Goal: Information Seeking & Learning: Compare options

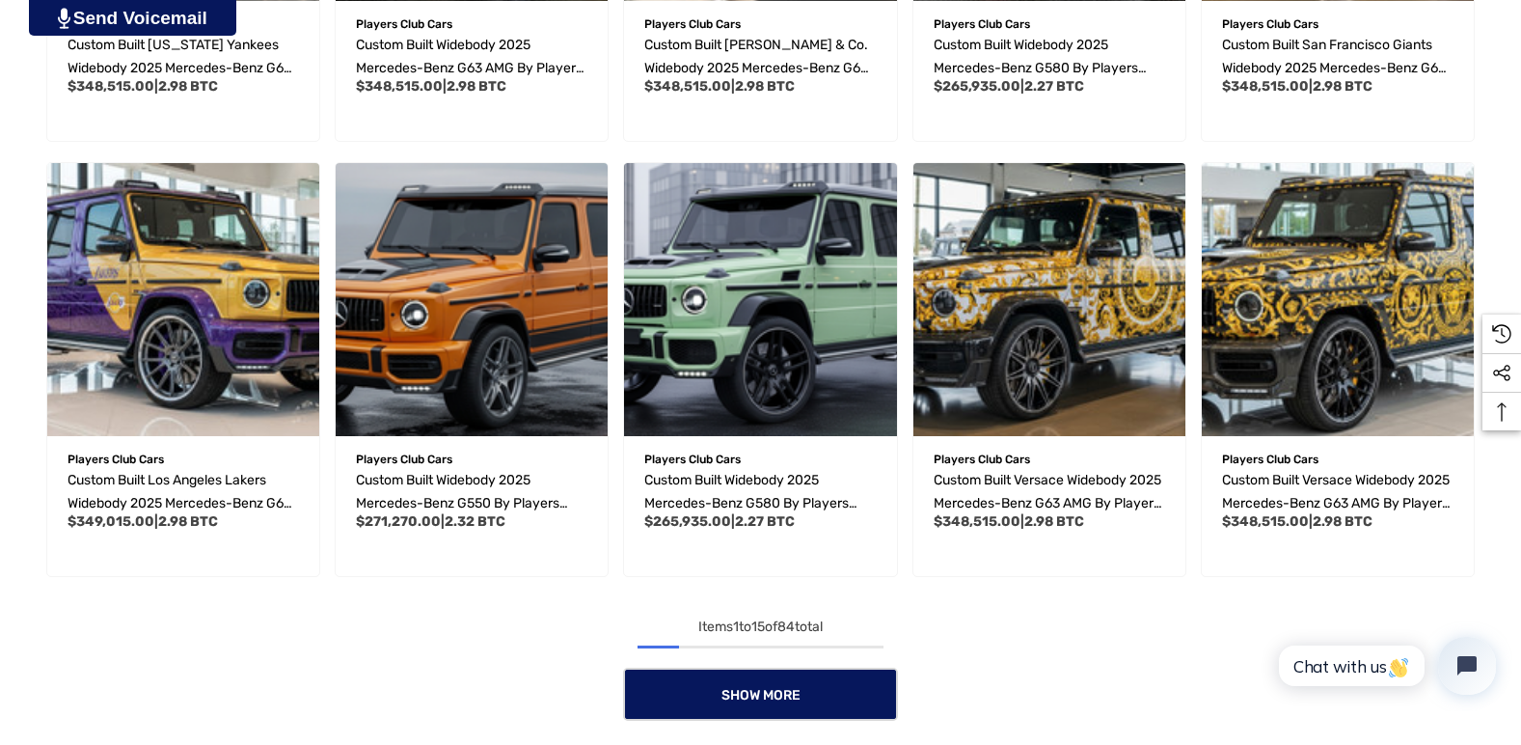
scroll to position [1351, 0]
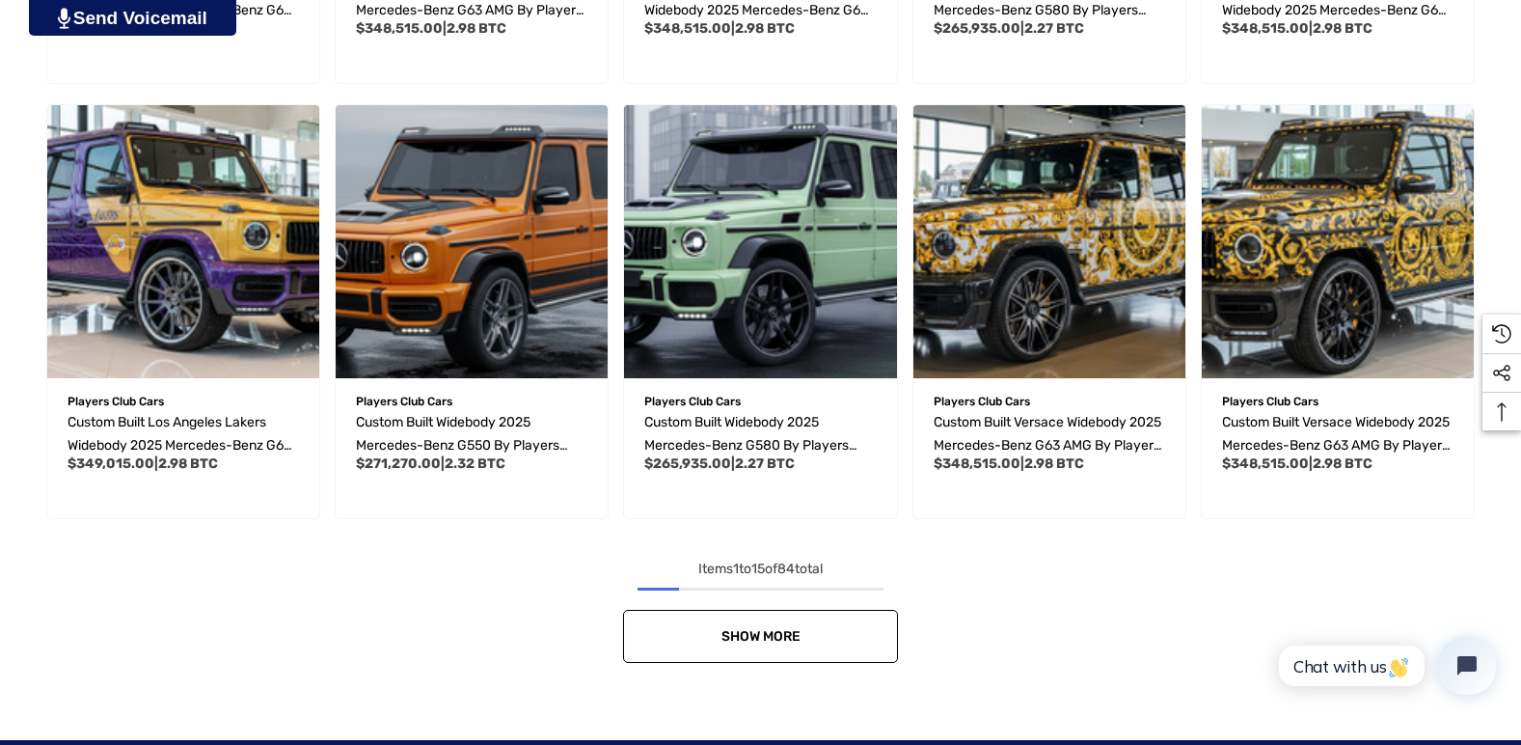
click at [755, 651] on link "Show More" at bounding box center [760, 636] width 275 height 53
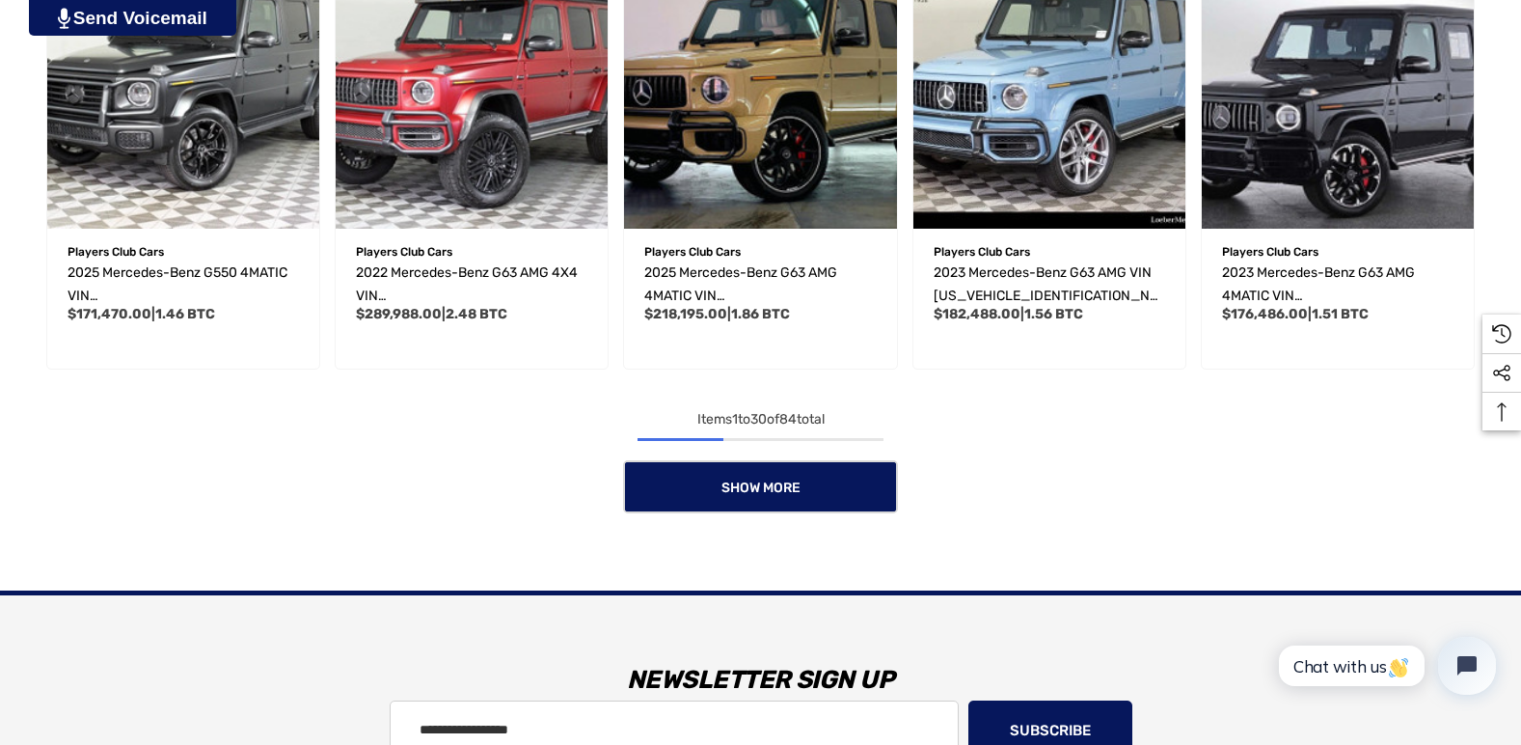
scroll to position [2894, 0]
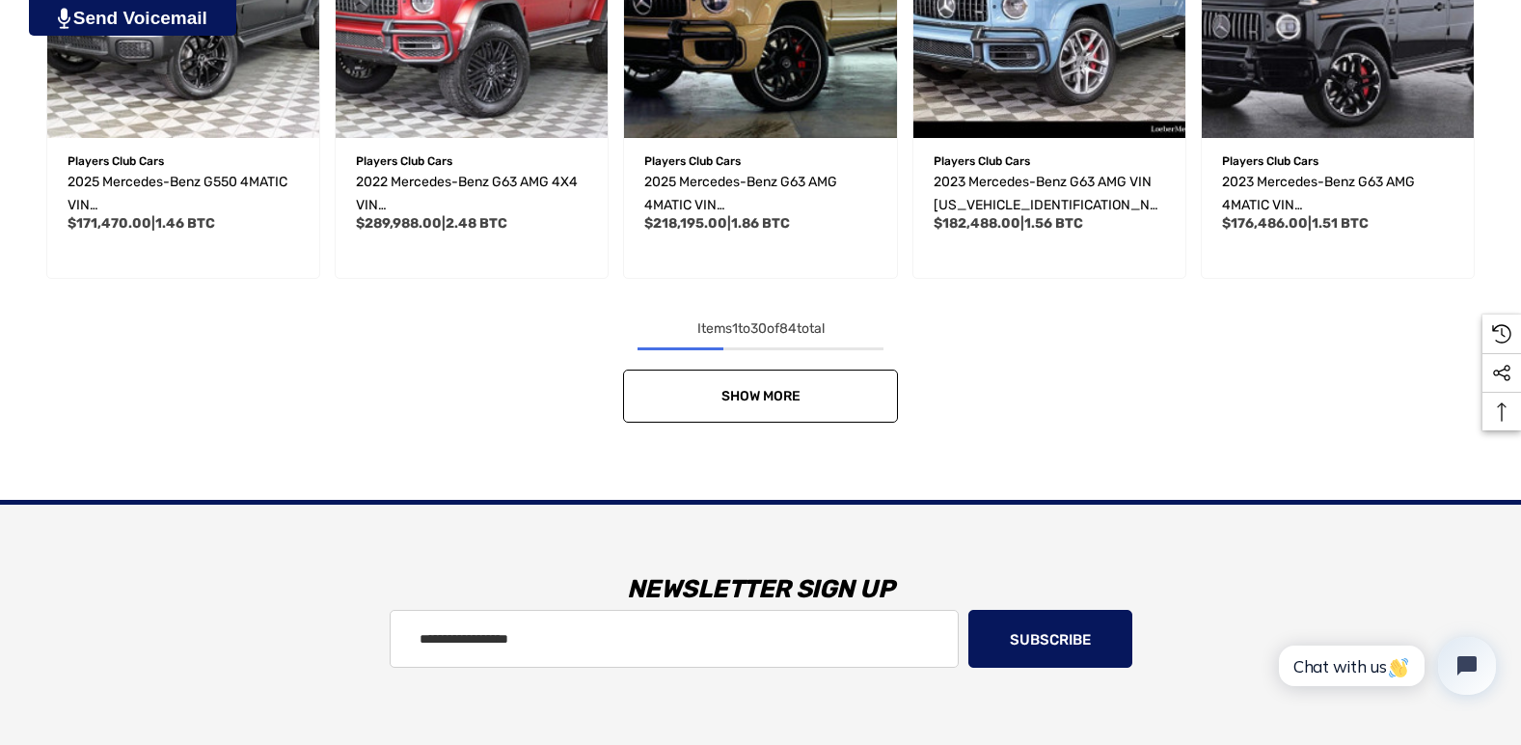
click at [767, 397] on span "Show More" at bounding box center [761, 396] width 79 height 16
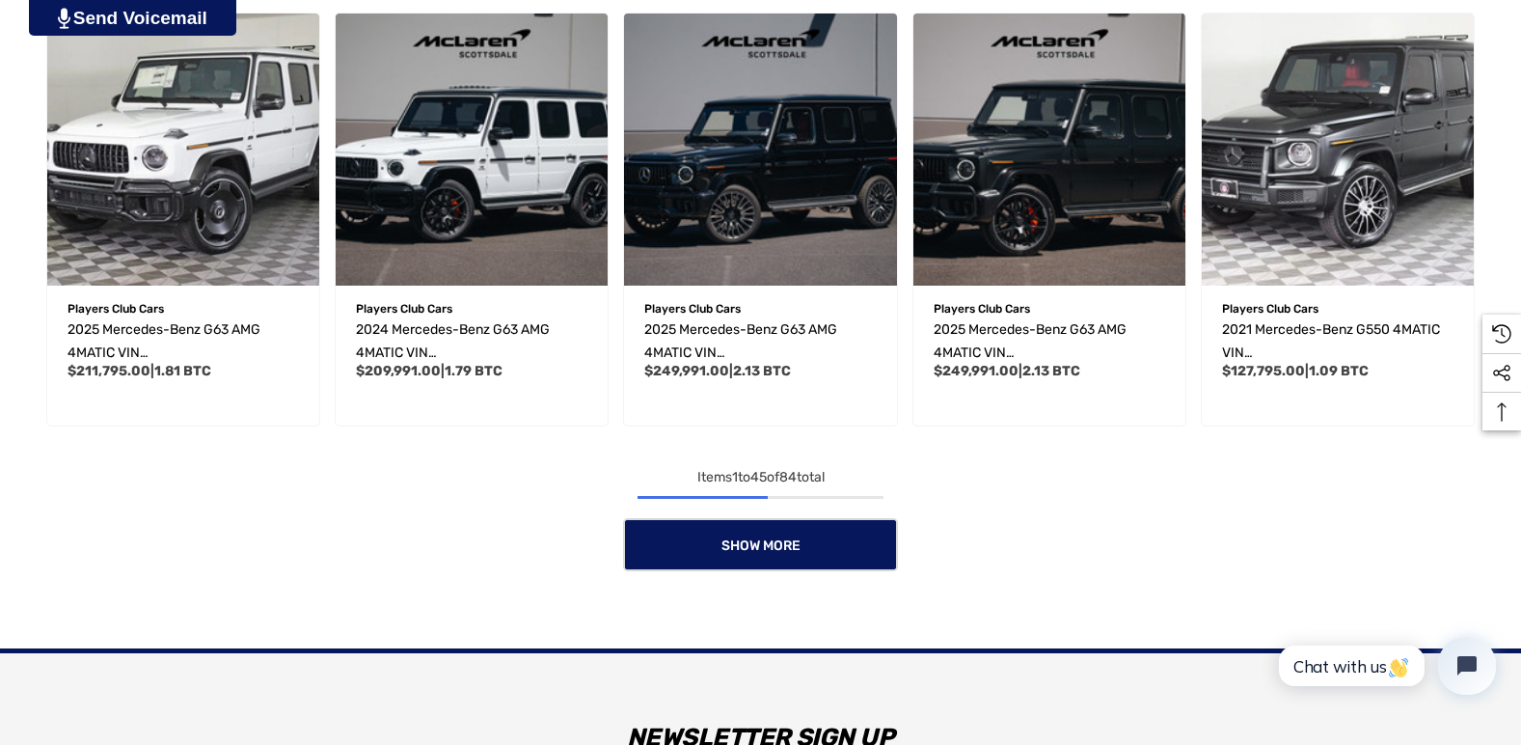
scroll to position [4052, 0]
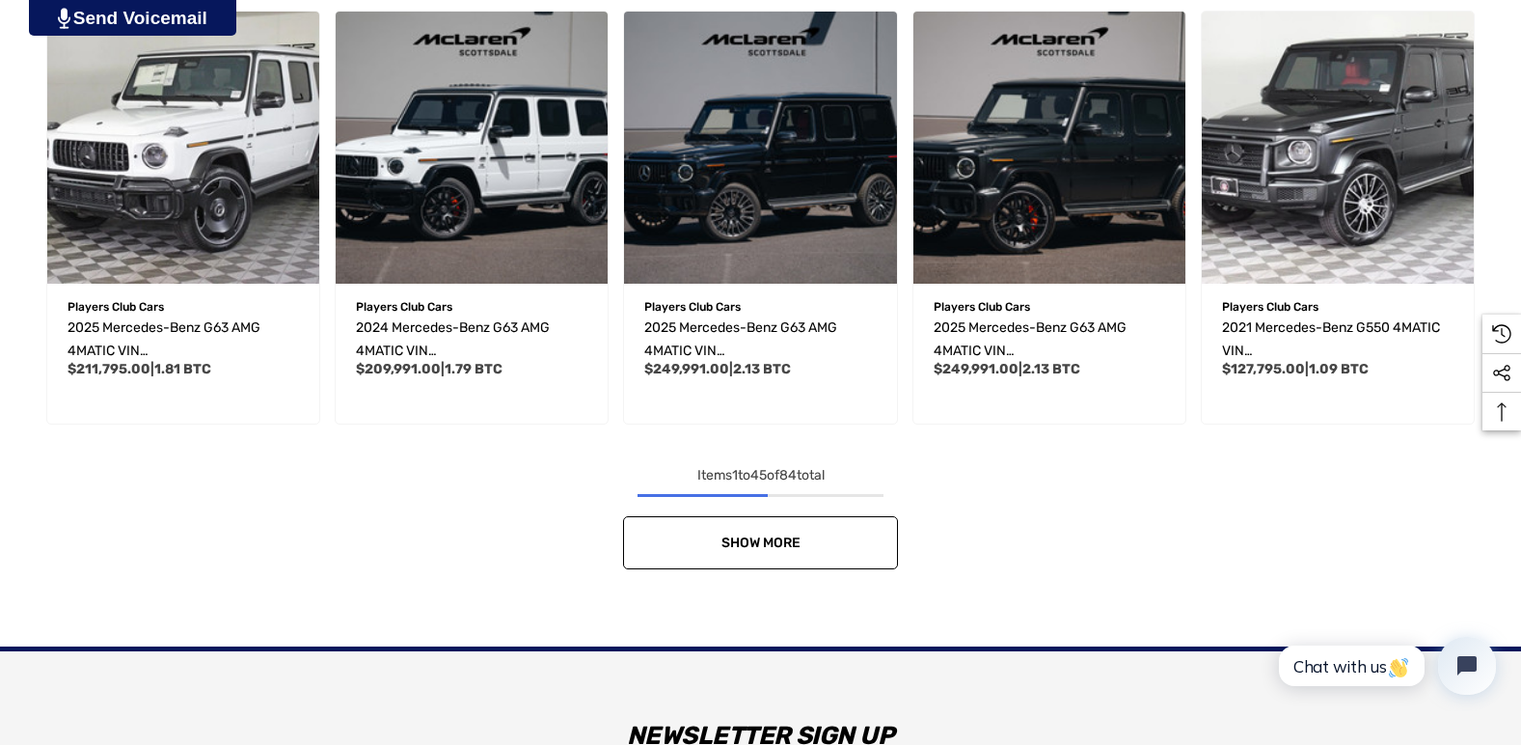
click at [785, 554] on link "Show More" at bounding box center [760, 542] width 275 height 53
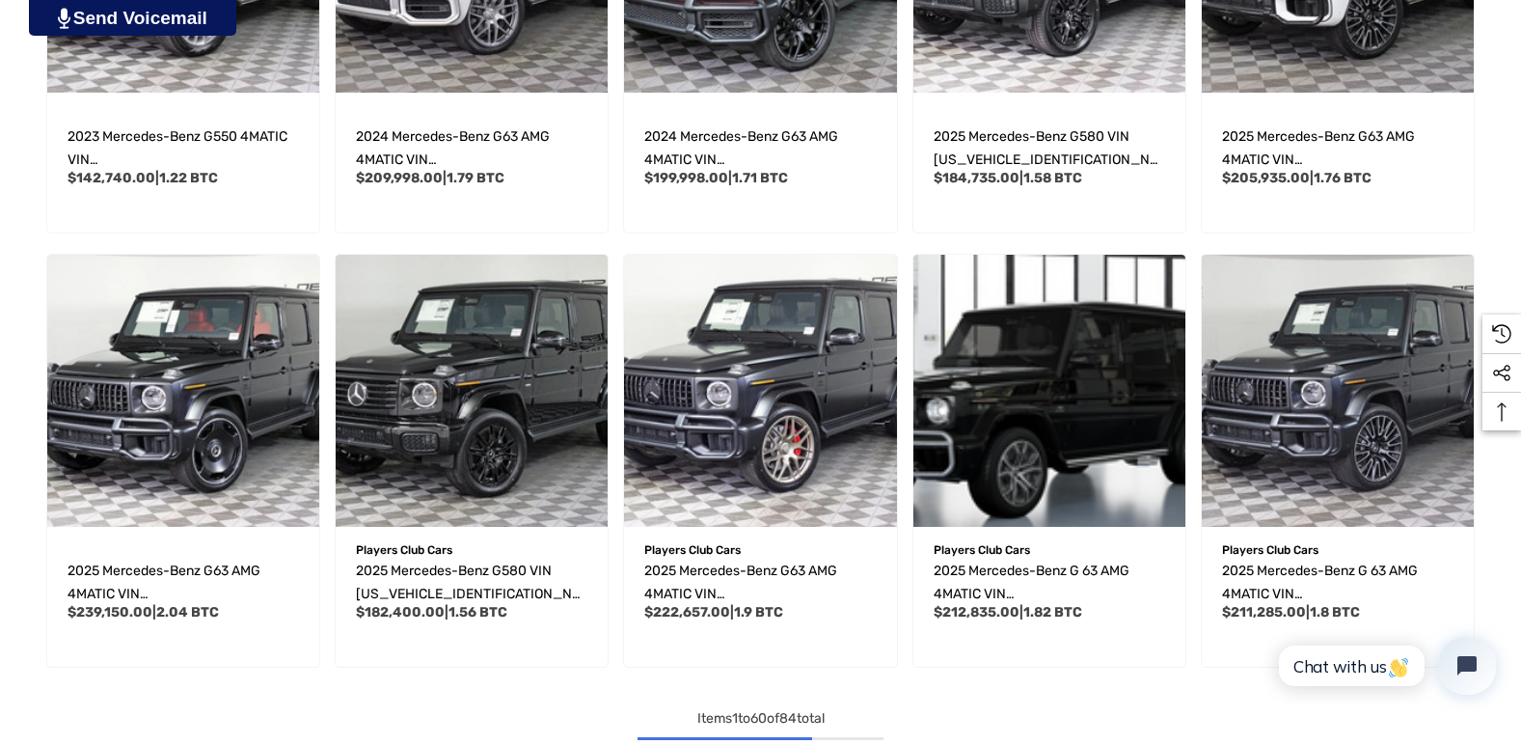
scroll to position [5210, 0]
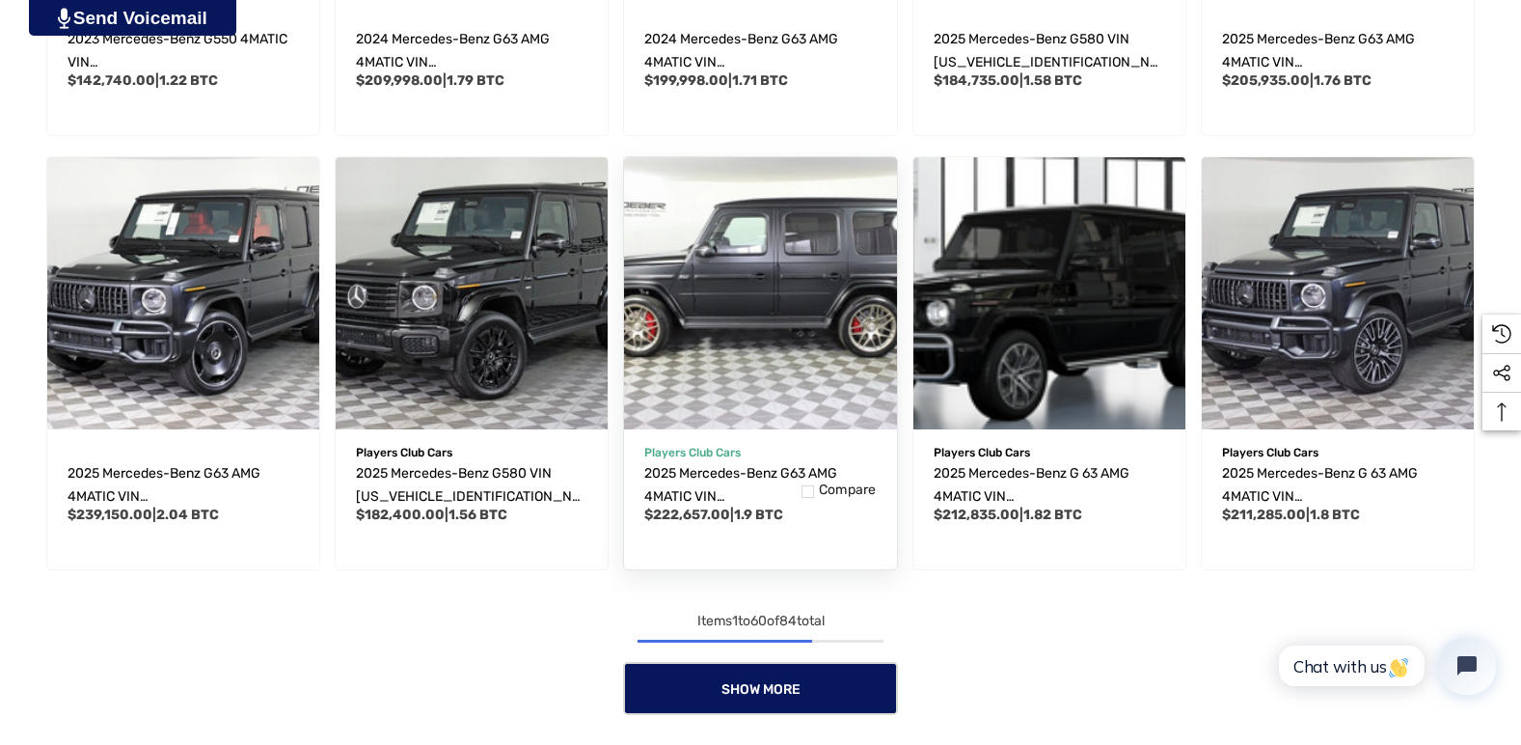
click at [751, 343] on img "2025 Mercedes-Benz G63 AMG 4MATIC VIN W1NWH5AB4SX034350,$222,657.00\a" at bounding box center [761, 294] width 300 height 300
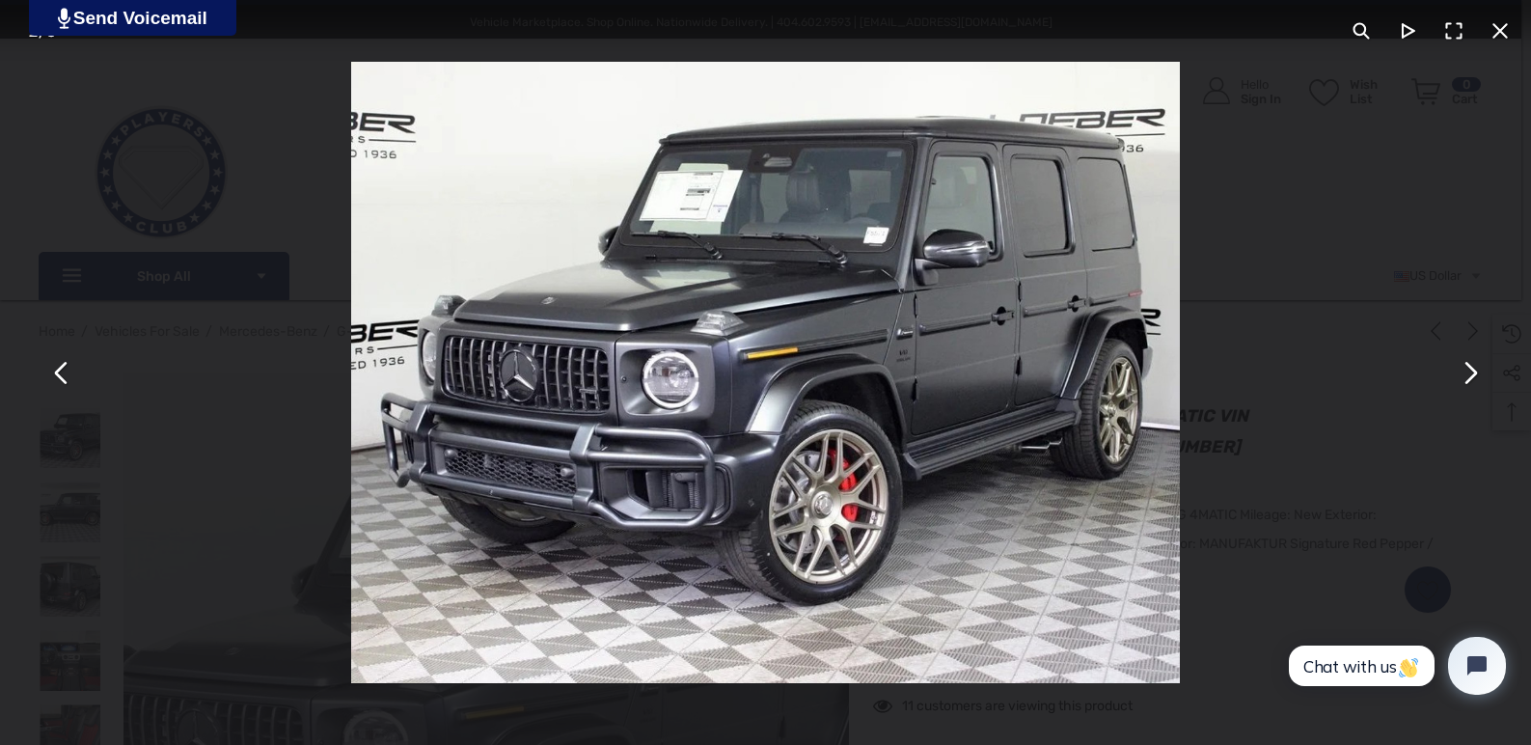
click at [1466, 371] on button "You can close this modal content with the ESC key" at bounding box center [1469, 372] width 46 height 46
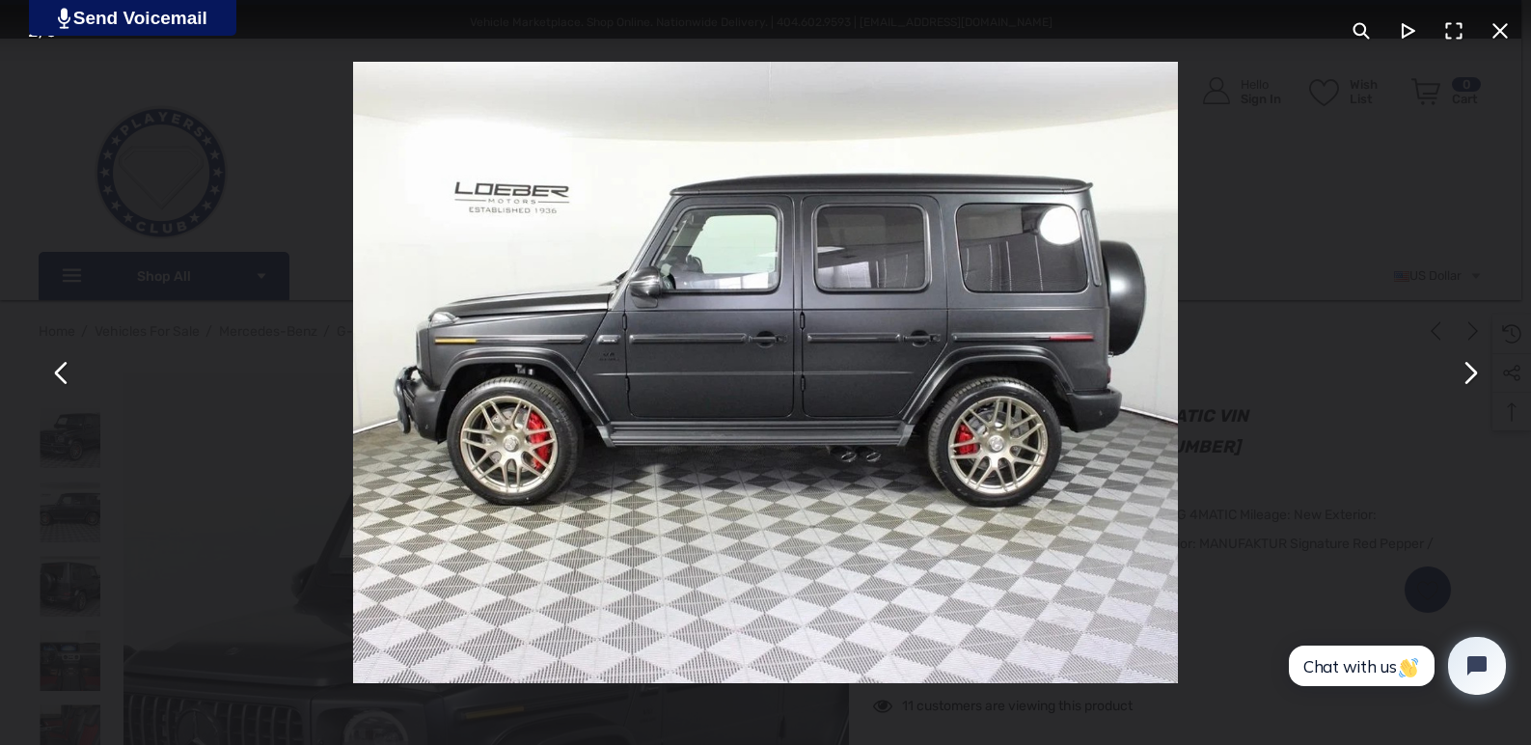
click at [1466, 371] on button "You can close this modal content with the ESC key" at bounding box center [1469, 372] width 46 height 46
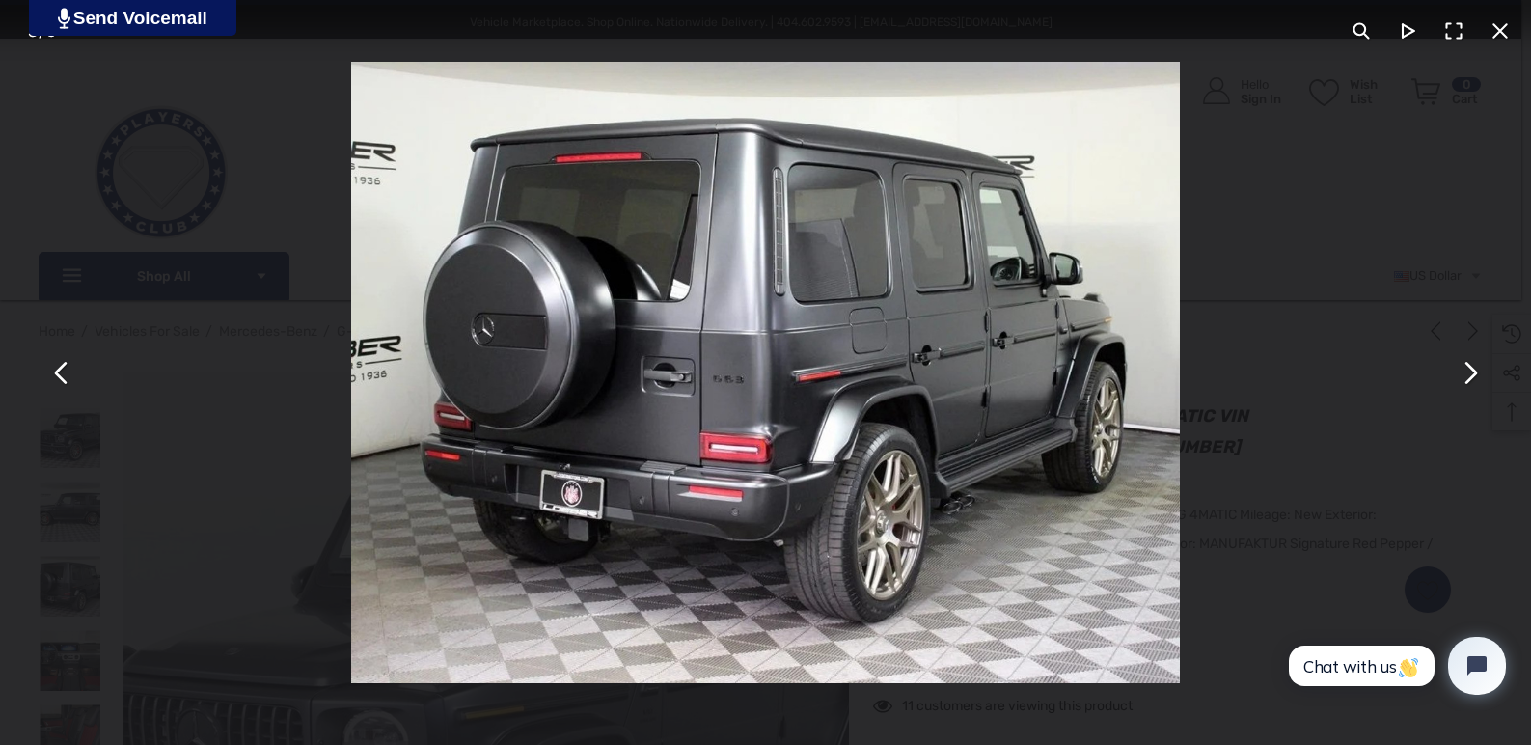
click at [1466, 371] on button "You can close this modal content with the ESC key" at bounding box center [1469, 372] width 46 height 46
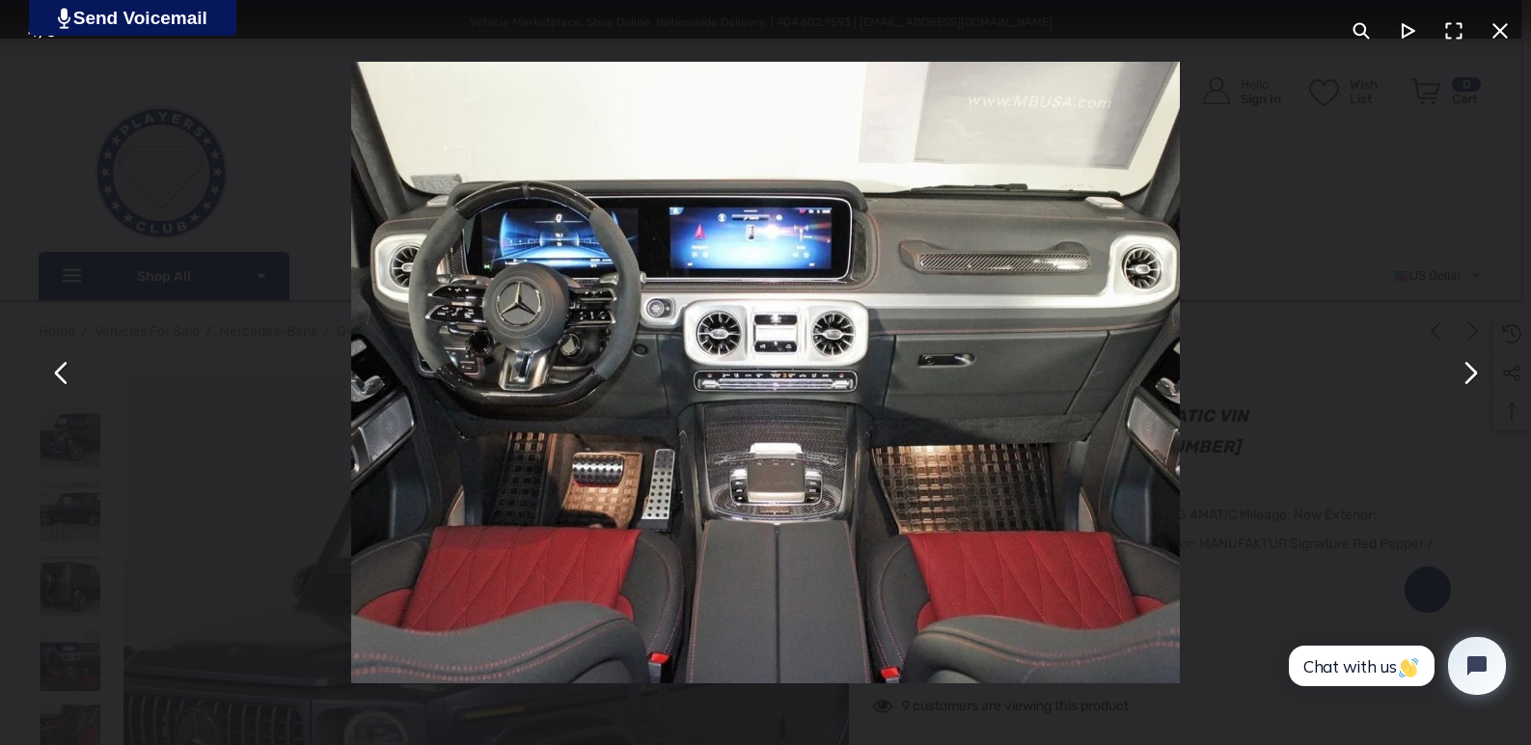
click at [1466, 371] on button "You can close this modal content with the ESC key" at bounding box center [1469, 372] width 46 height 46
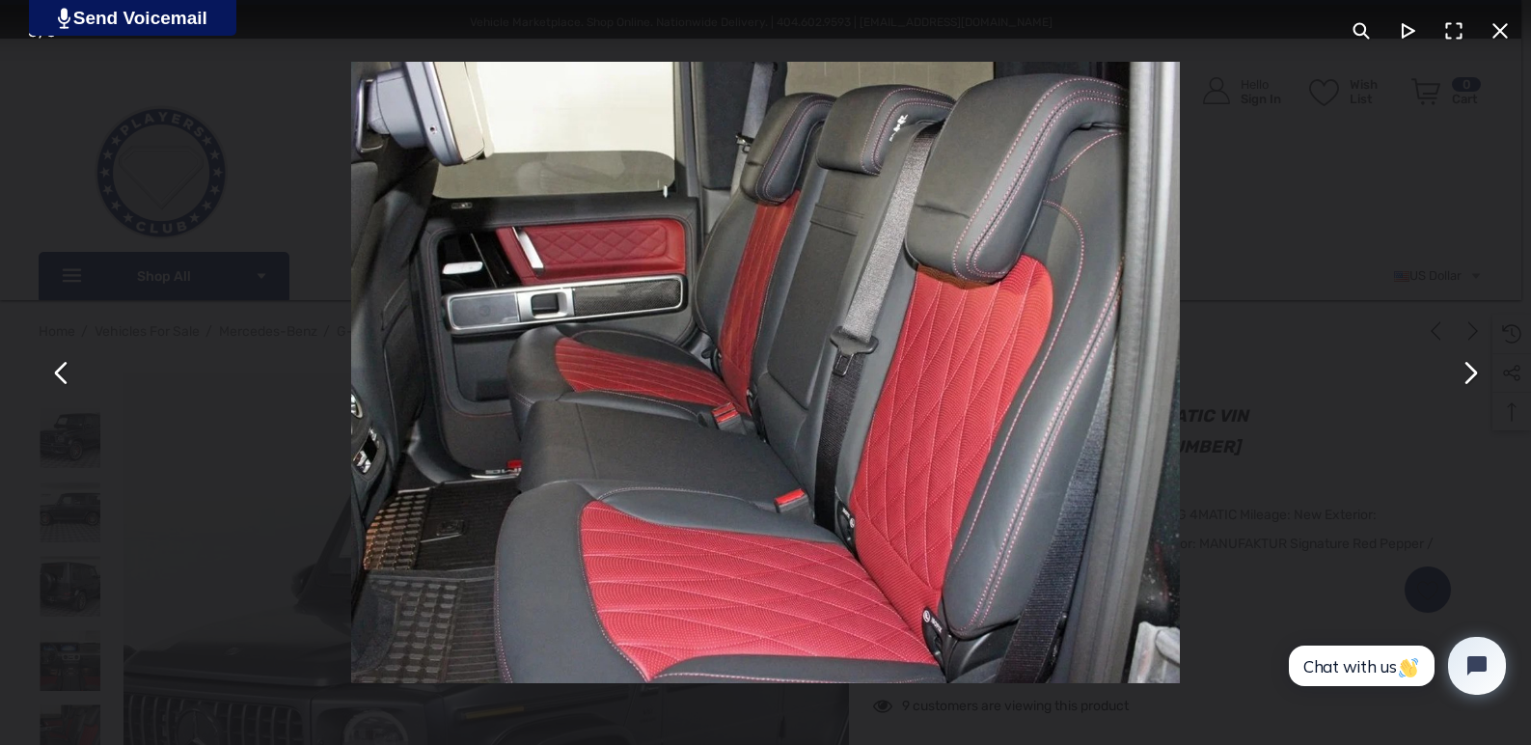
click at [1466, 371] on button "You can close this modal content with the ESC key" at bounding box center [1469, 372] width 46 height 46
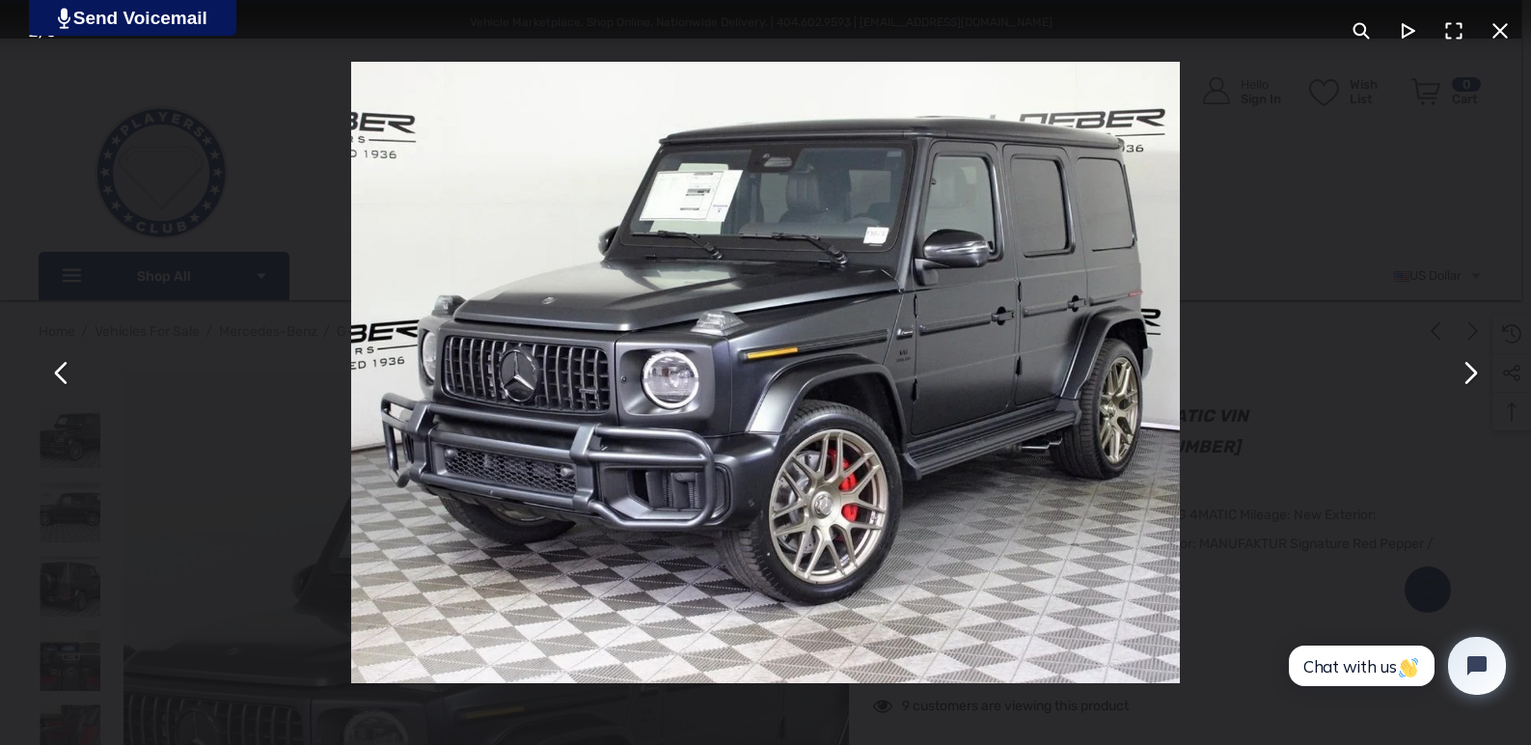
click at [1497, 32] on button "You can close this modal content with the ESC key" at bounding box center [1500, 31] width 46 height 46
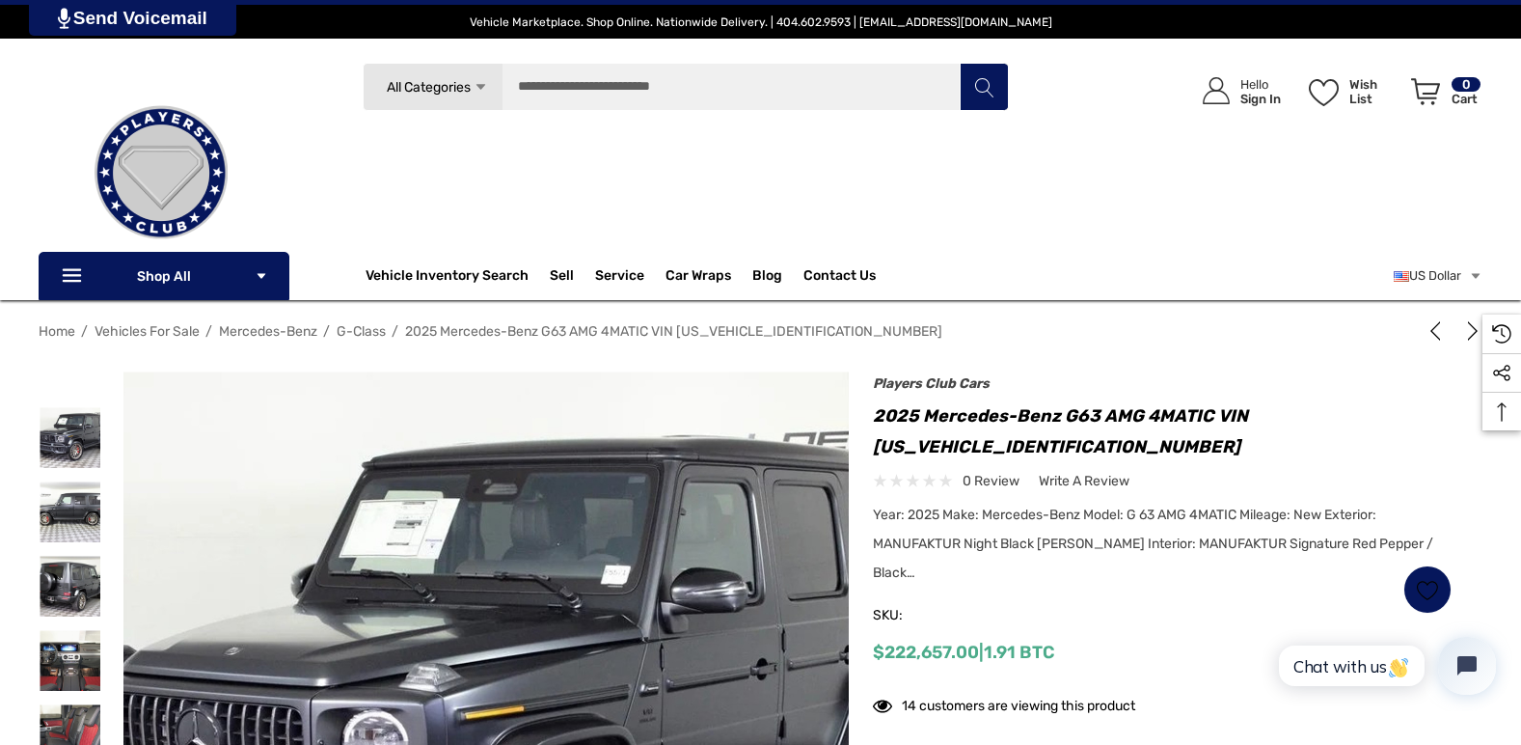
click at [365, 334] on span "G-Class" at bounding box center [361, 331] width 49 height 16
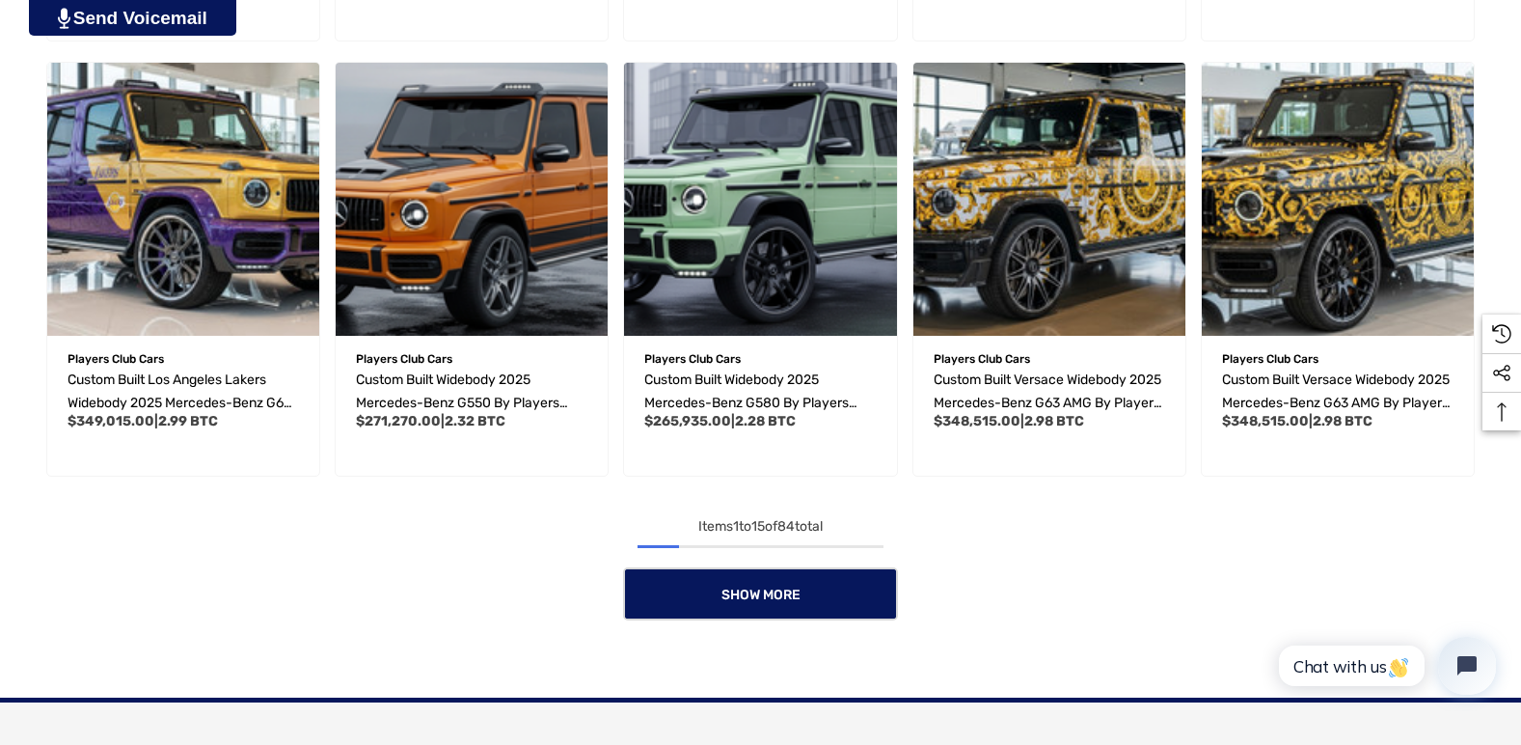
scroll to position [1447, 0]
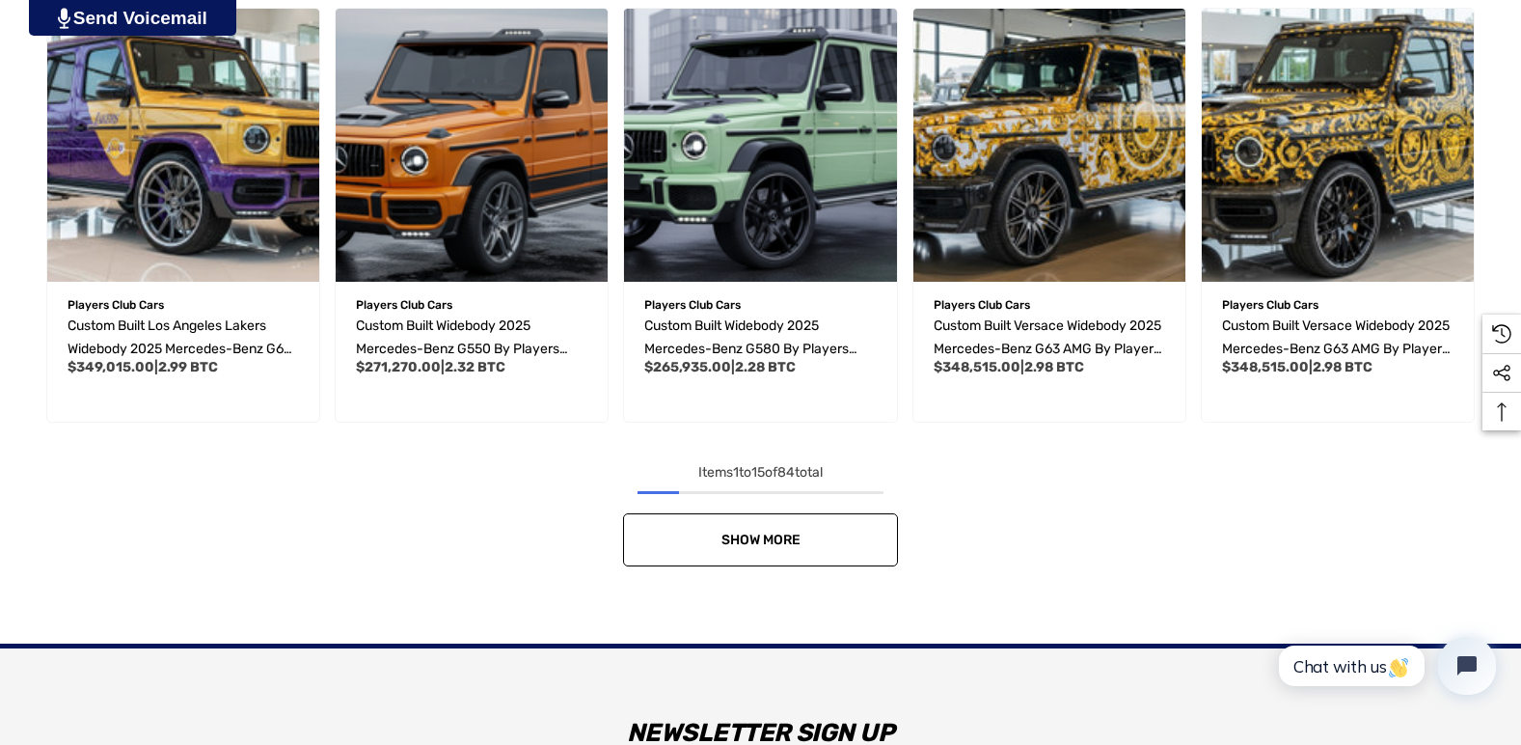
click at [780, 544] on span "Show More" at bounding box center [761, 540] width 79 height 16
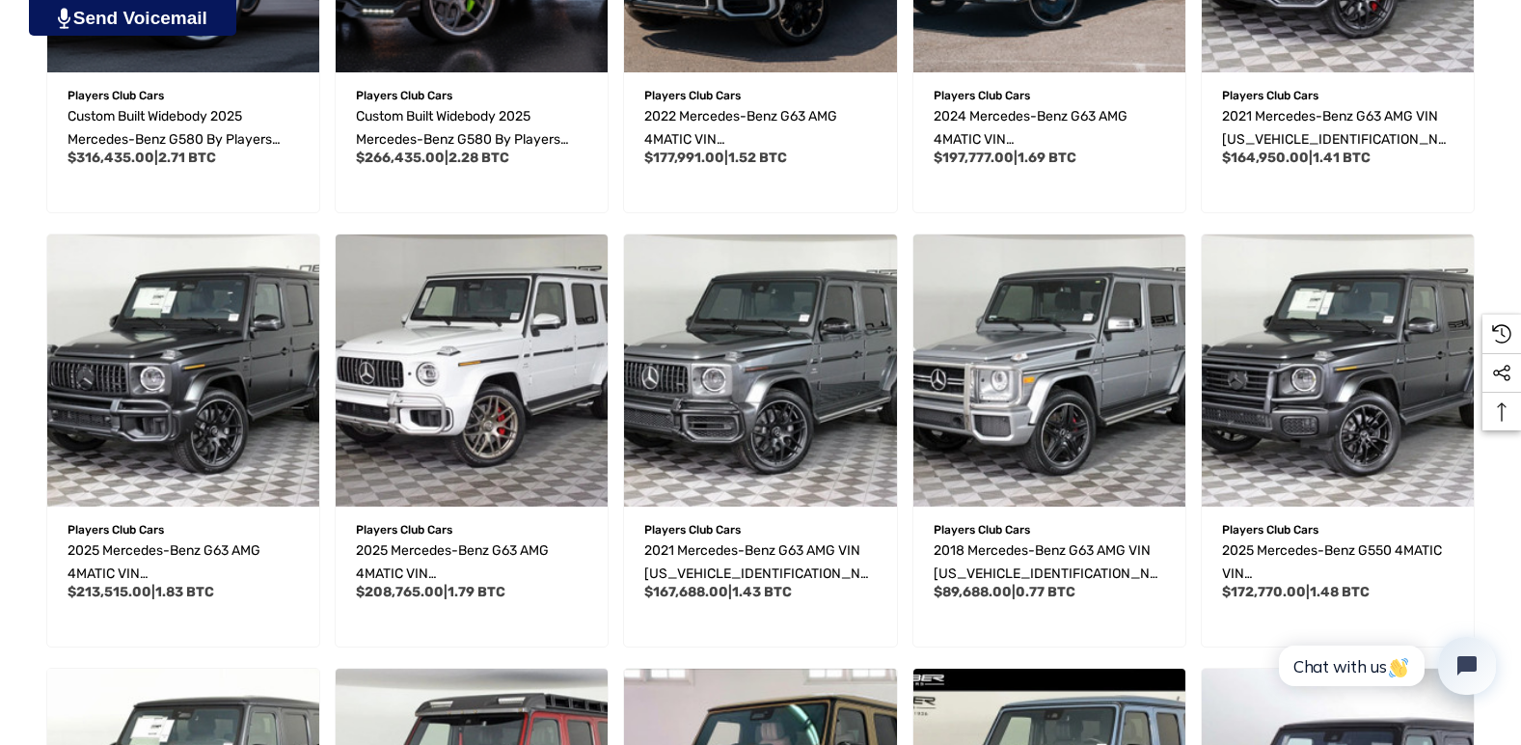
scroll to position [2123, 0]
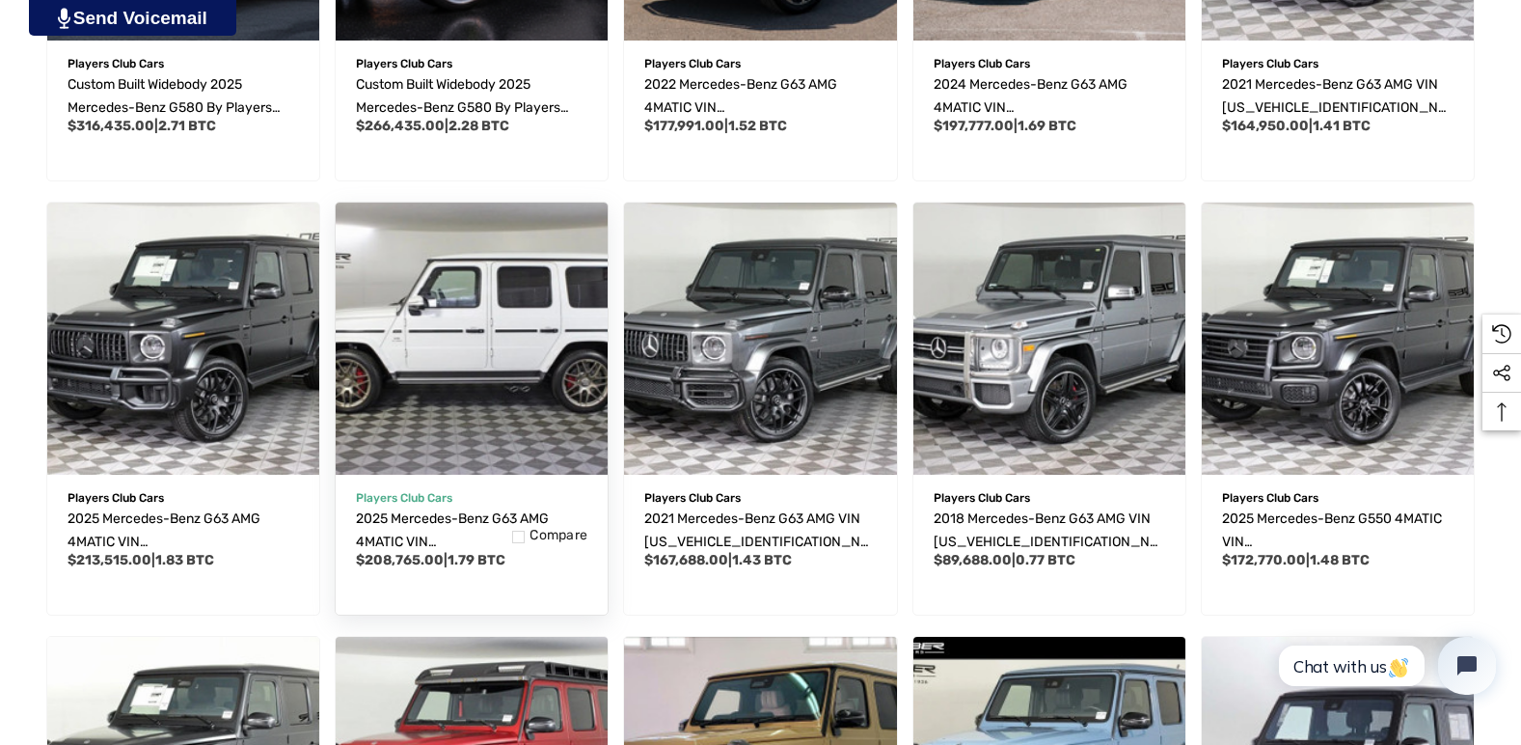
click at [507, 370] on img "2025 Mercedes-Benz G63 AMG 4MATIC VIN W1NWH5AB7SX041079,$208,765.00\a" at bounding box center [472, 339] width 300 height 300
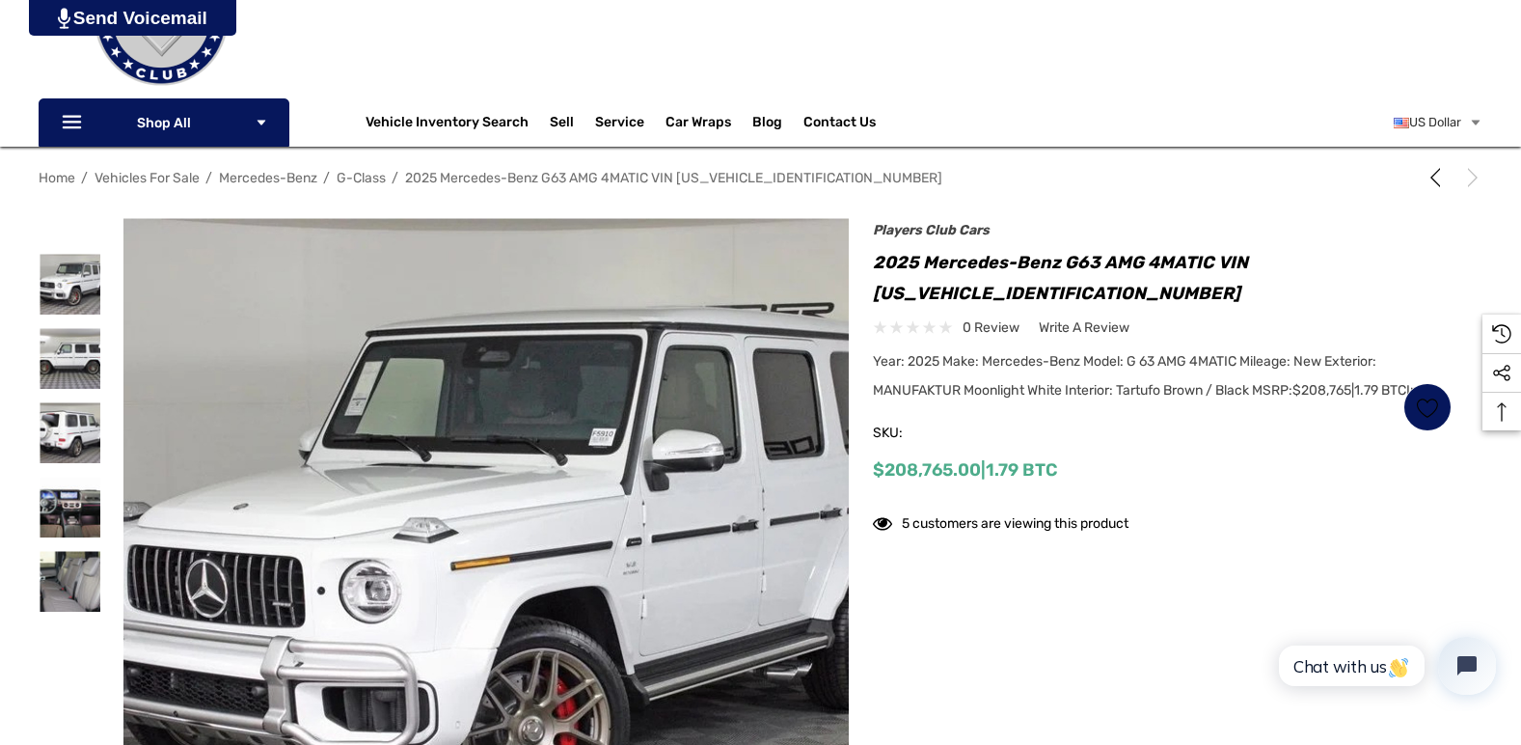
scroll to position [289, 0]
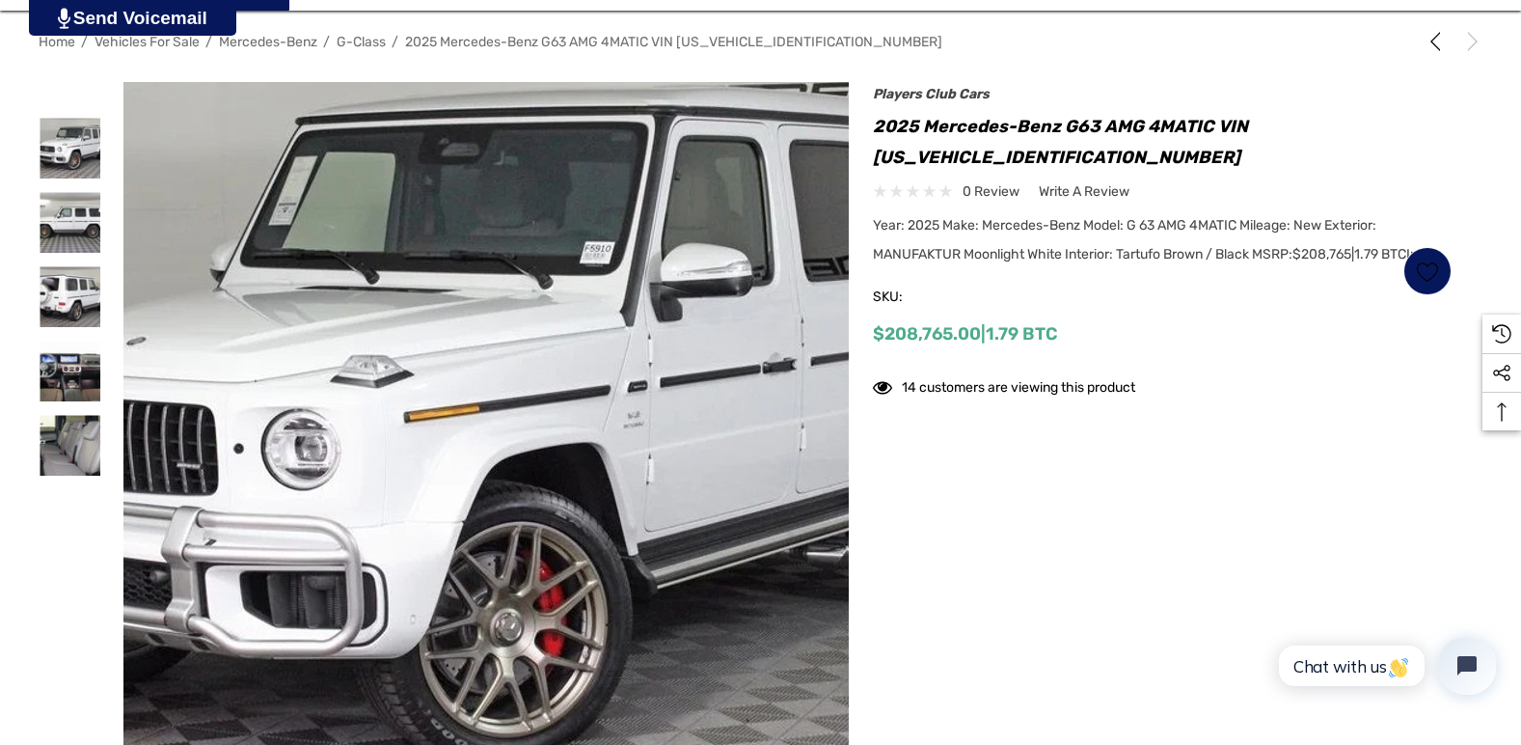
click at [538, 474] on img at bounding box center [449, 437] width 1235 height 926
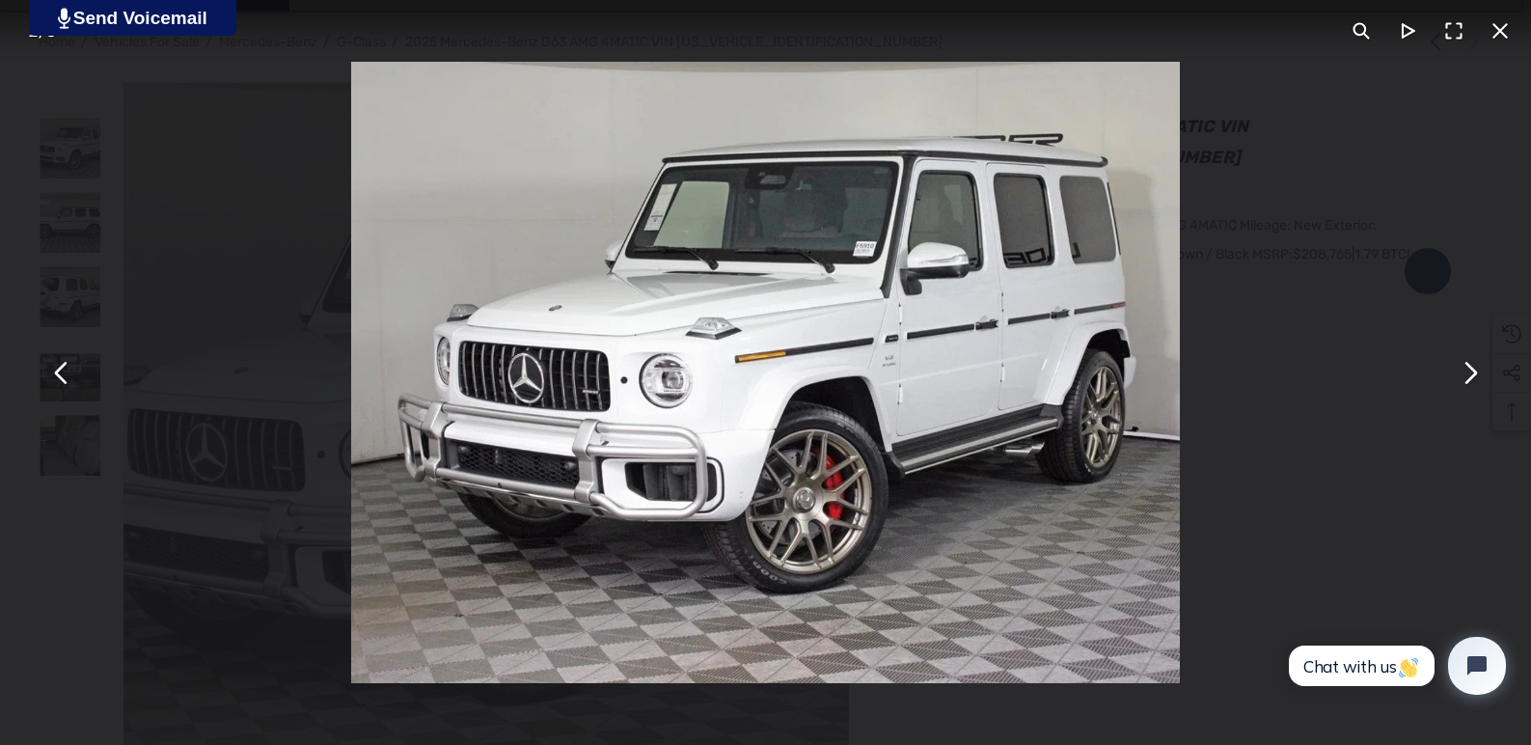
click at [1467, 371] on button "You can close this modal content with the ESC key" at bounding box center [1469, 372] width 46 height 46
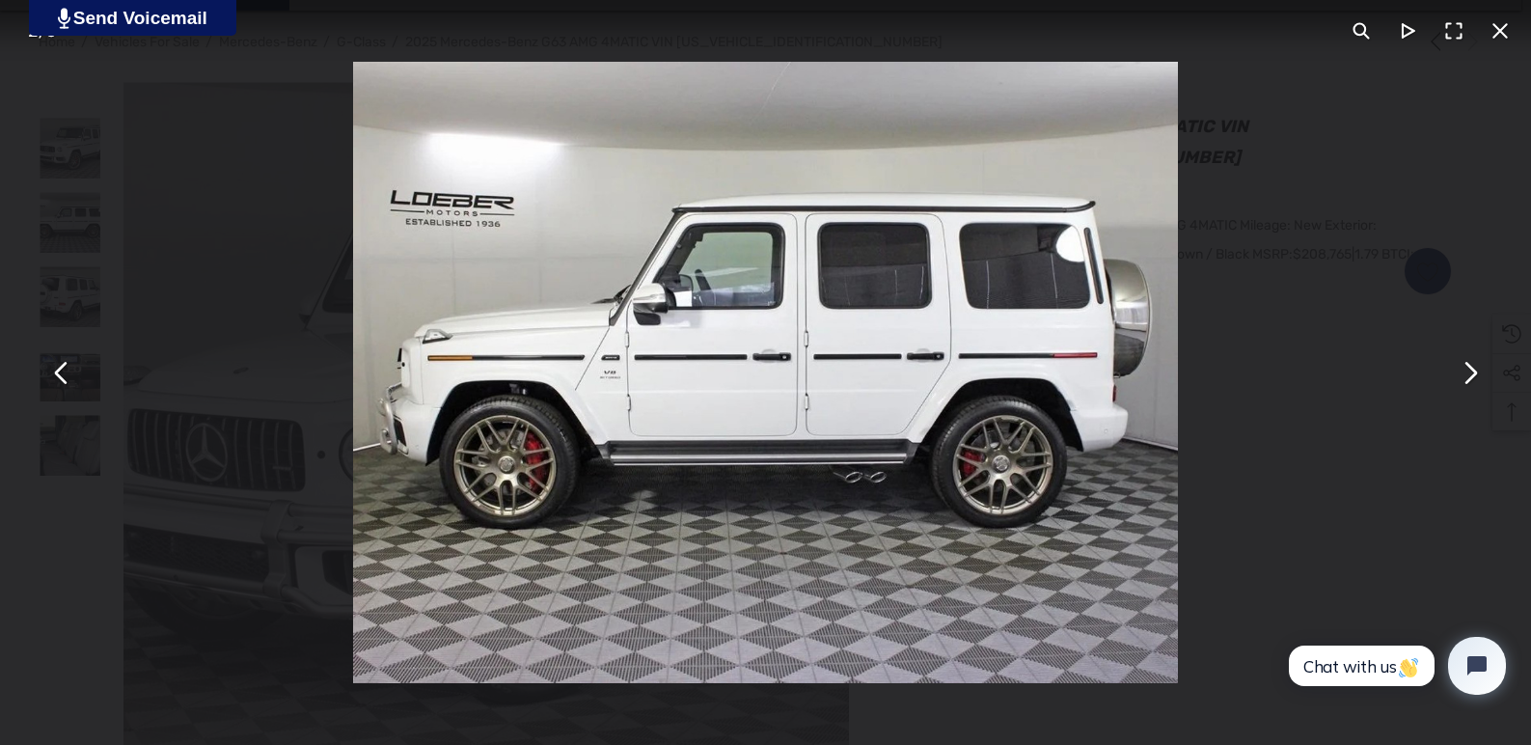
click at [1467, 371] on button "You can close this modal content with the ESC key" at bounding box center [1469, 372] width 46 height 46
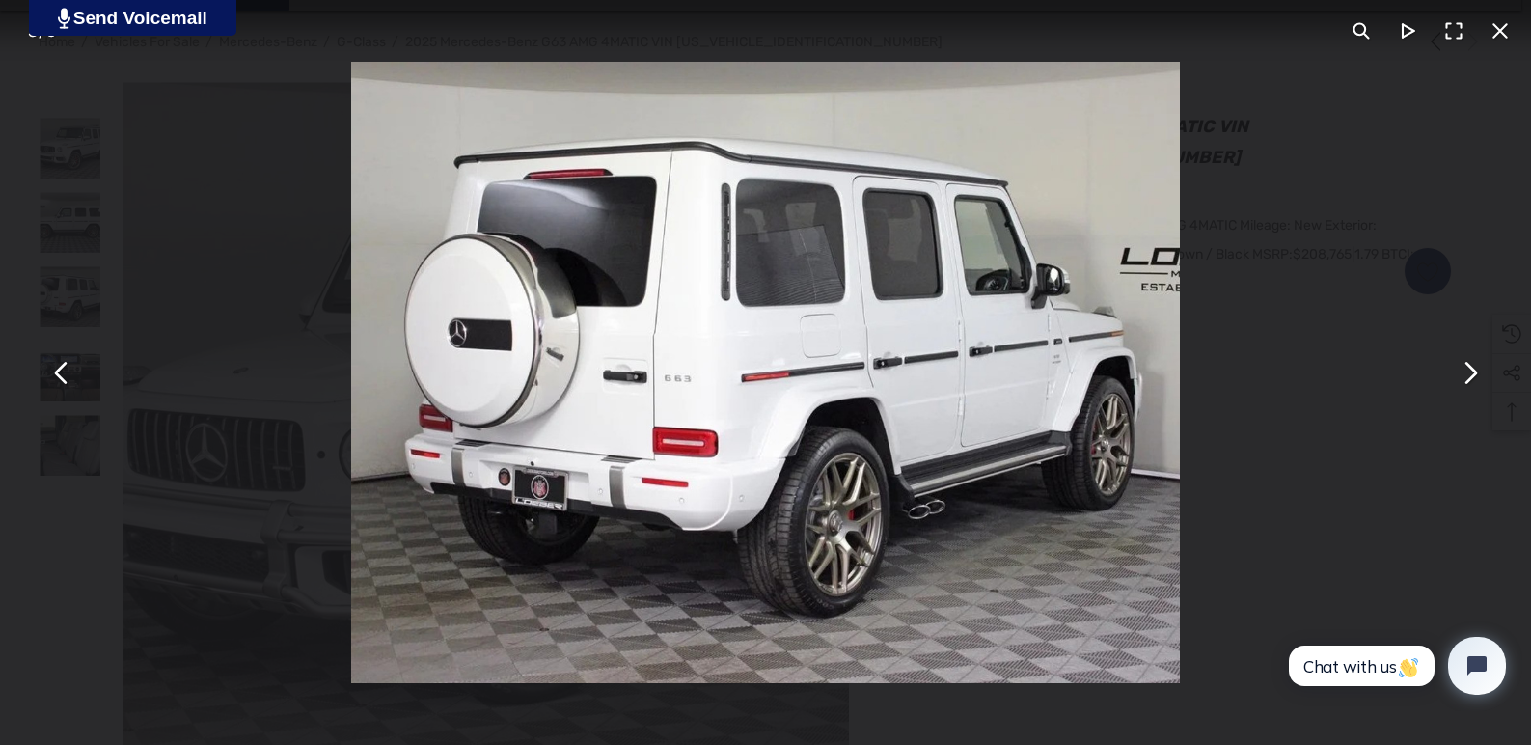
click at [1467, 371] on button "You can close this modal content with the ESC key" at bounding box center [1469, 372] width 46 height 46
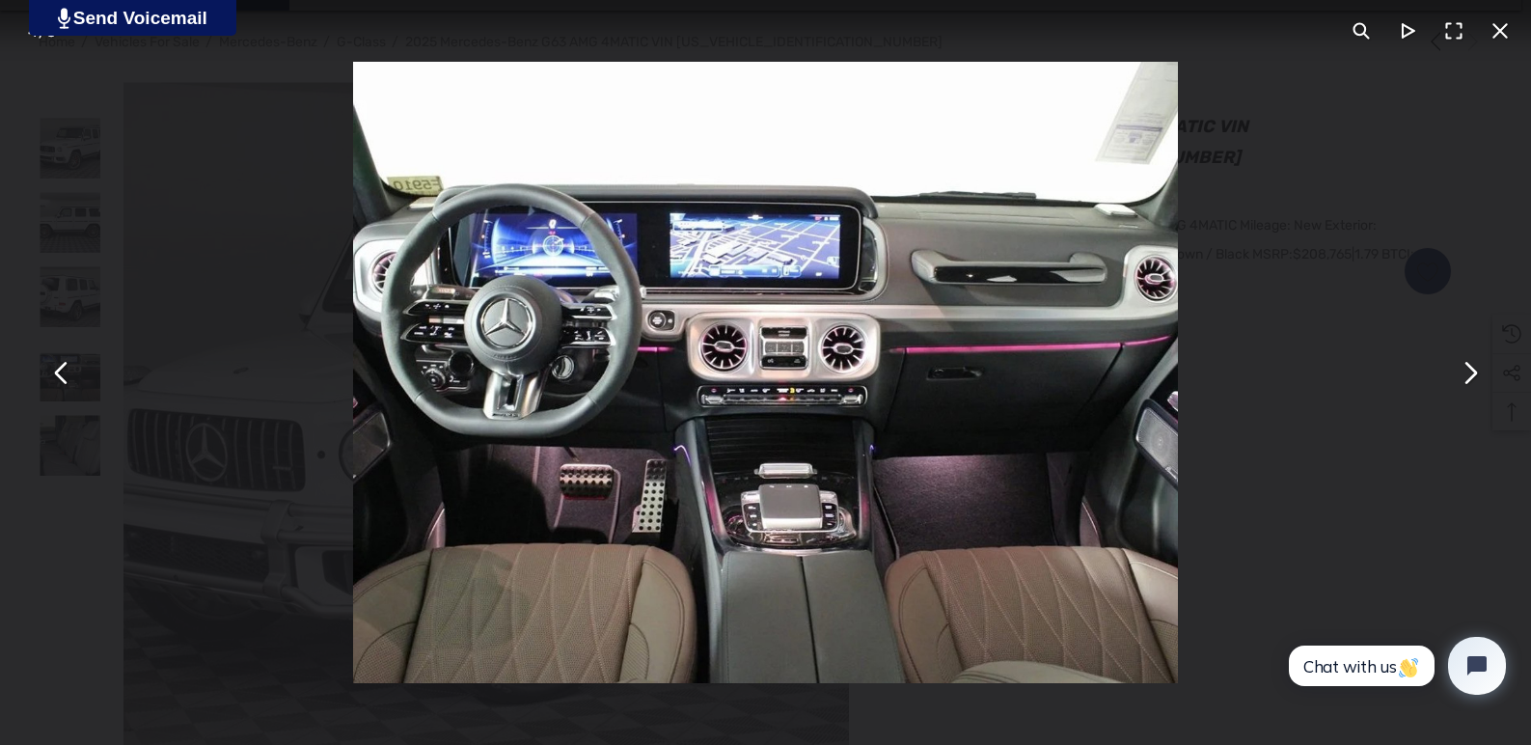
click at [1467, 371] on button "You can close this modal content with the ESC key" at bounding box center [1469, 372] width 46 height 46
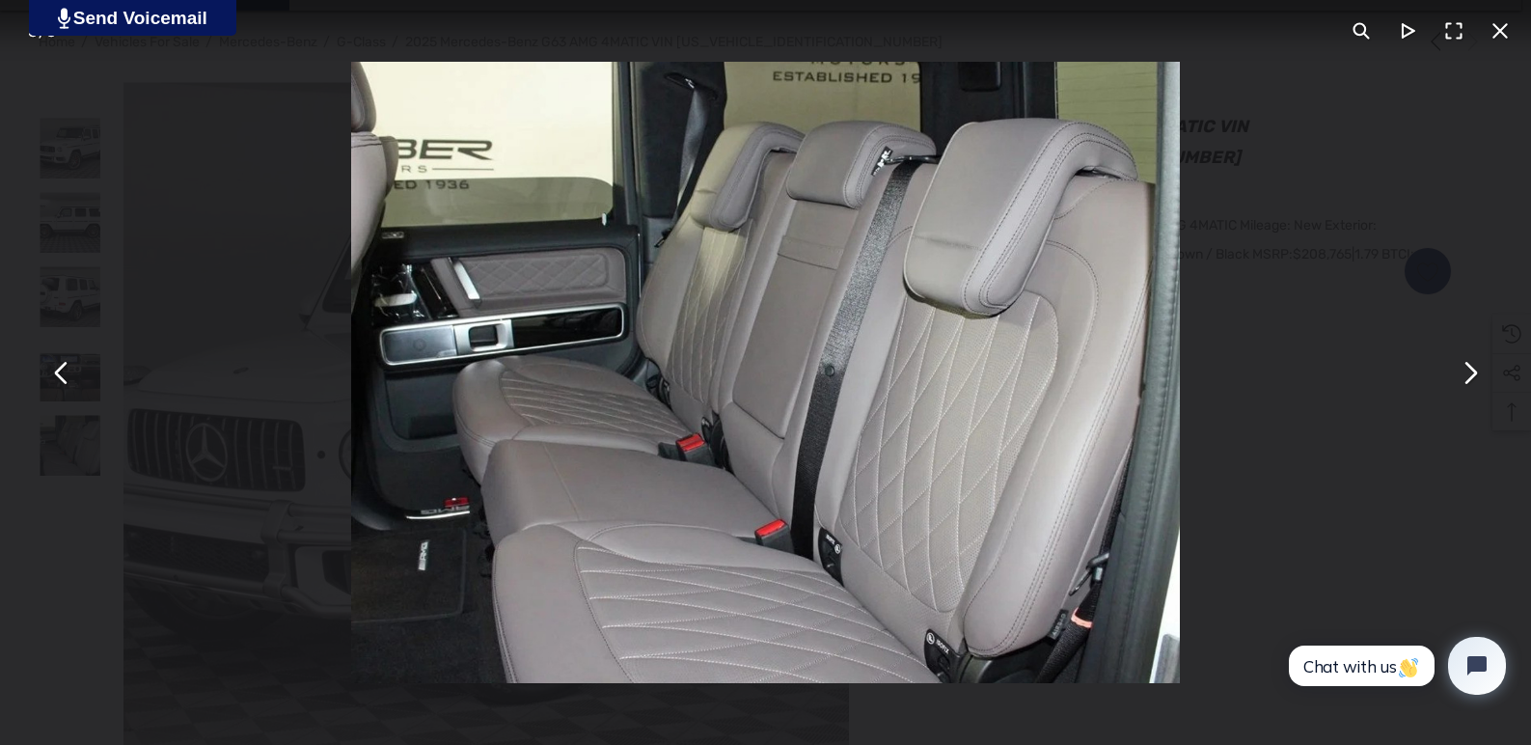
click at [1467, 371] on button "You can close this modal content with the ESC key" at bounding box center [1469, 372] width 46 height 46
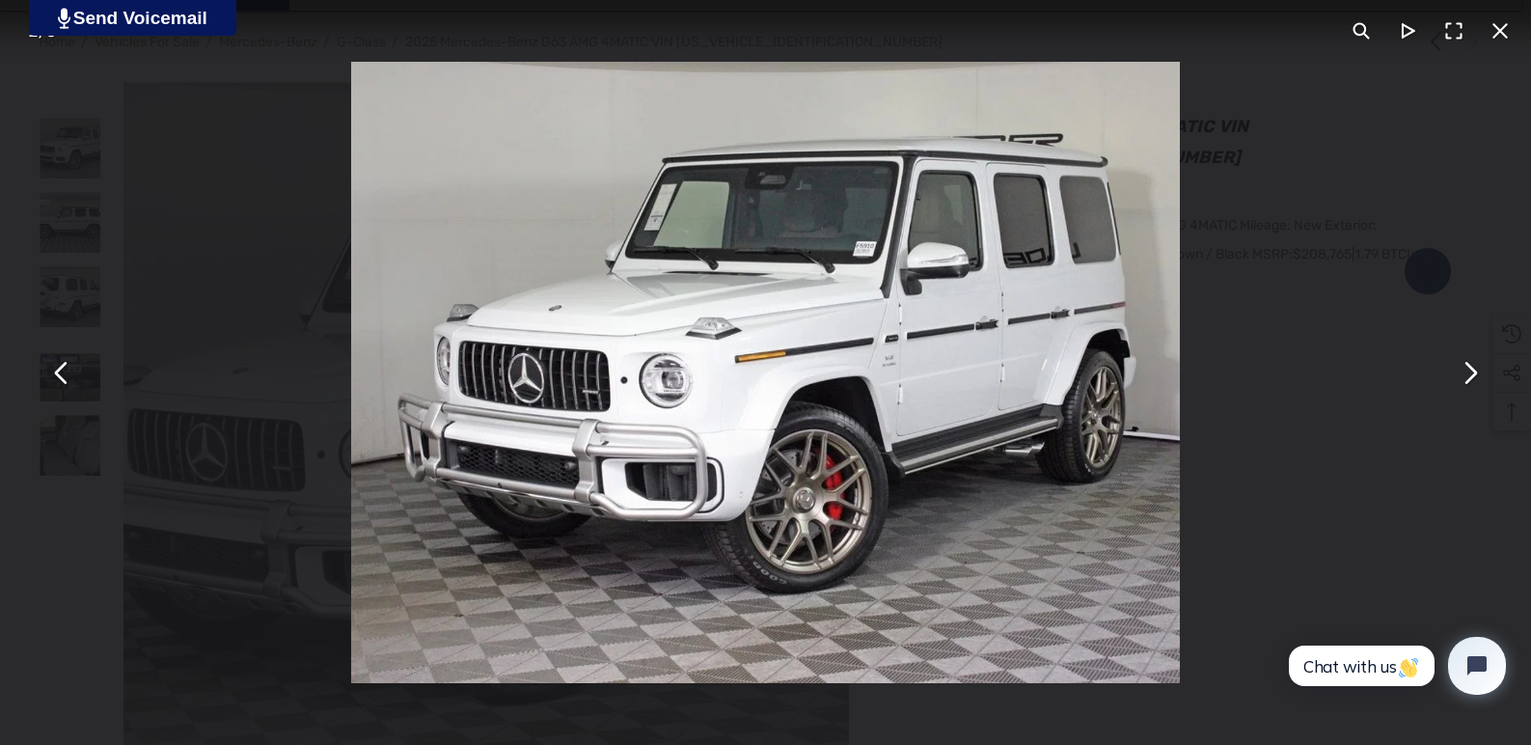
click at [1497, 34] on button "You can close this modal content with the ESC key" at bounding box center [1500, 31] width 46 height 46
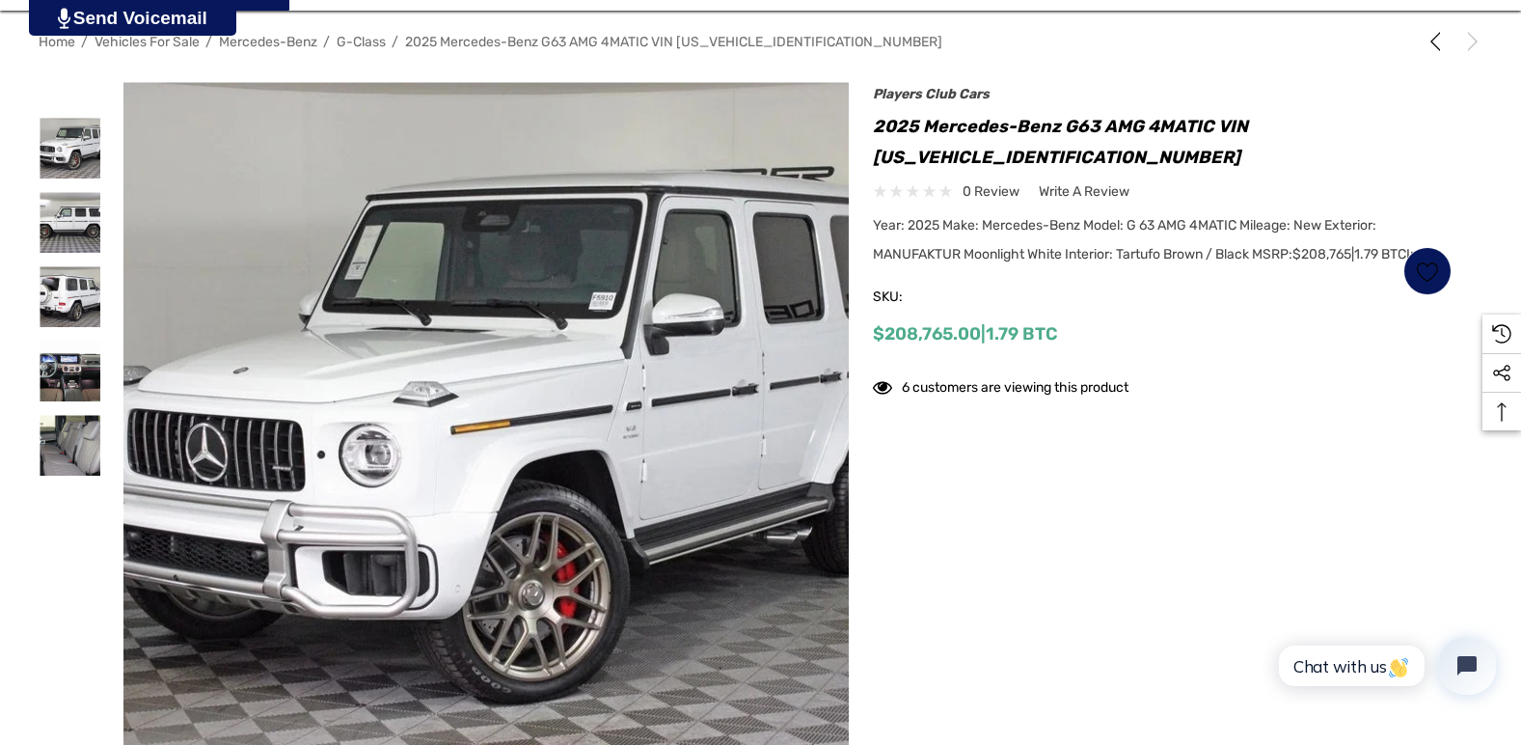
click at [354, 43] on span "G-Class" at bounding box center [361, 42] width 49 height 16
